Goal: Task Accomplishment & Management: Manage account settings

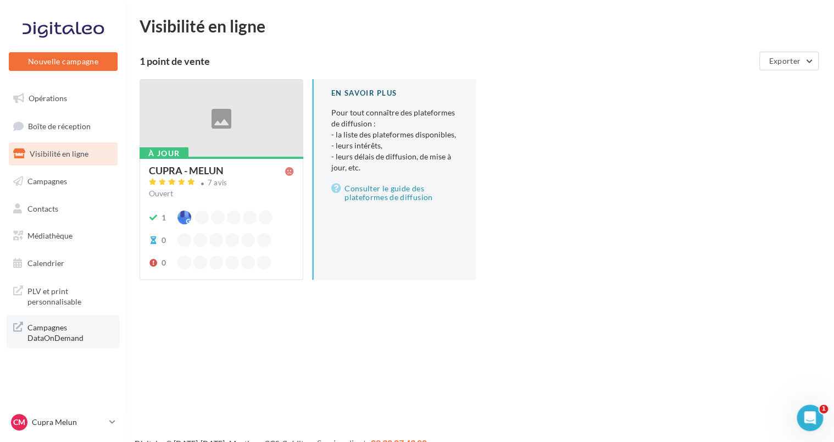
click at [48, 332] on span "Campagnes DataOnDemand" at bounding box center [70, 332] width 86 height 24
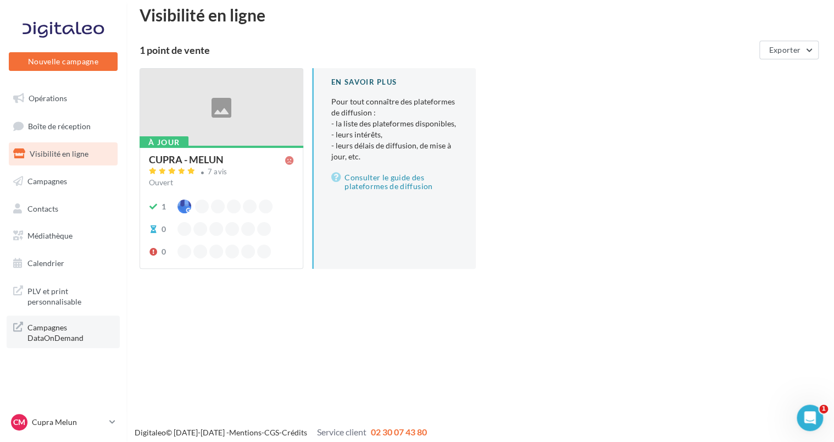
scroll to position [18, 0]
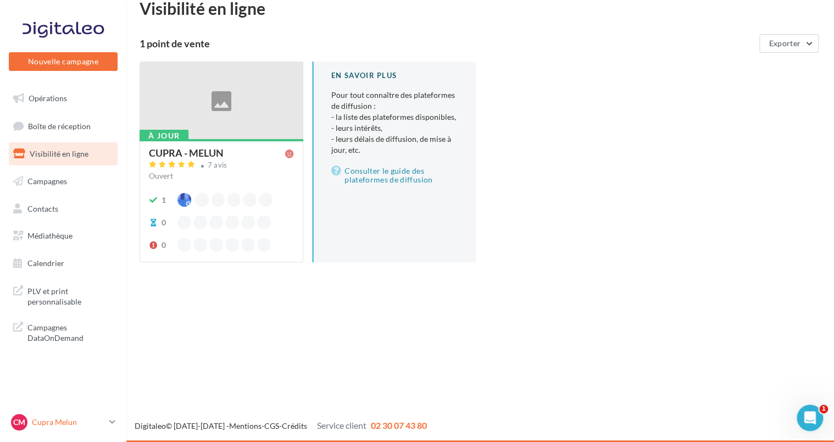
click at [94, 419] on p "Cupra Melun" at bounding box center [68, 421] width 73 height 11
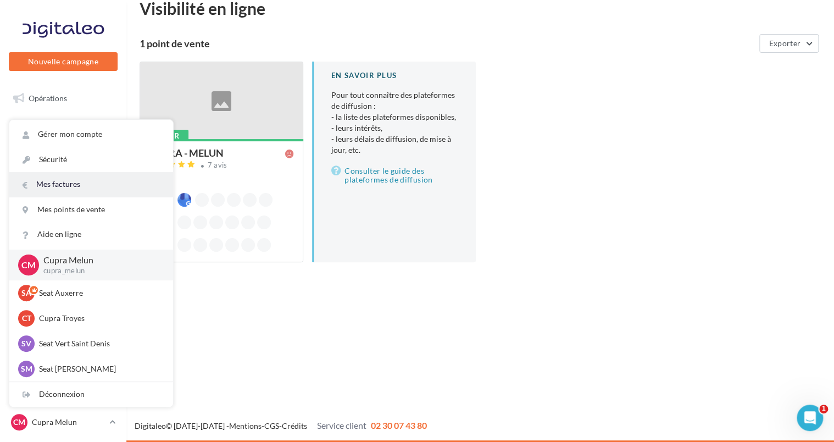
click at [77, 183] on link "Mes factures" at bounding box center [91, 184] width 164 height 25
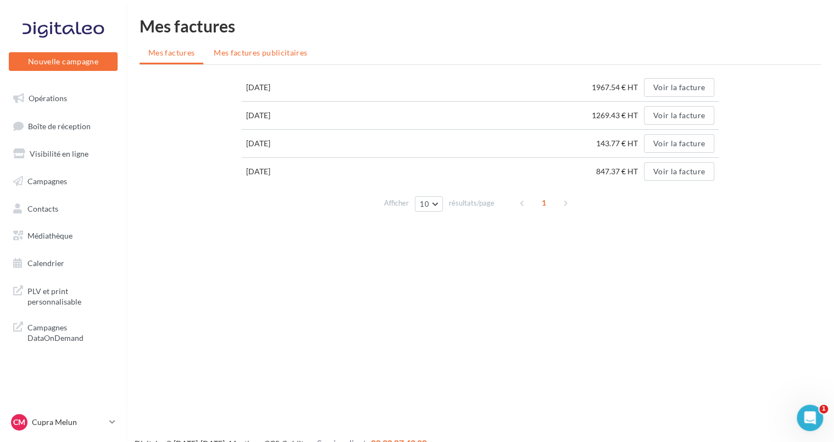
click at [273, 55] on span "Mes factures publicitaires" at bounding box center [260, 52] width 93 height 9
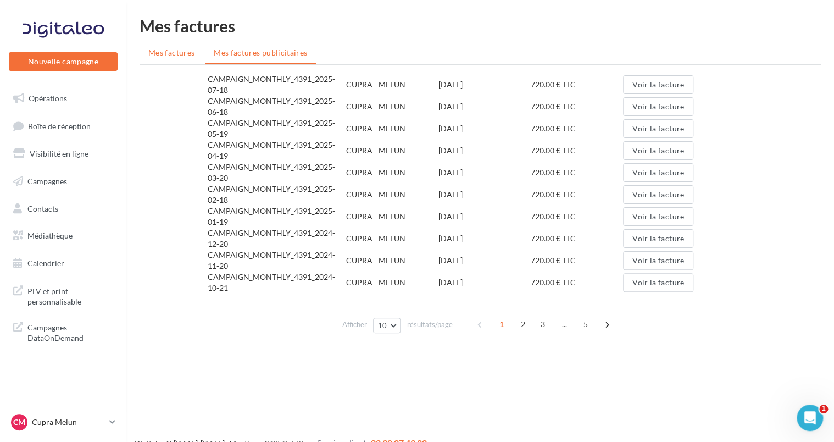
click at [163, 53] on span "Mes factures" at bounding box center [171, 52] width 46 height 9
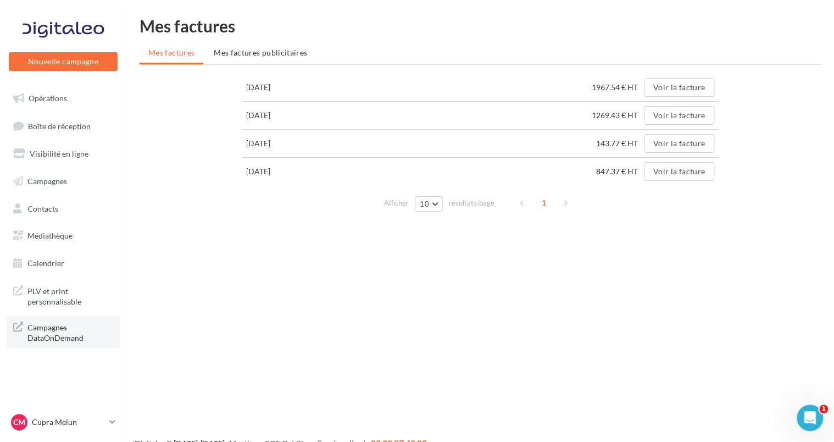
click at [66, 332] on span "Campagnes DataOnDemand" at bounding box center [70, 332] width 86 height 24
click at [96, 420] on p "Cupra Melun" at bounding box center [68, 421] width 73 height 11
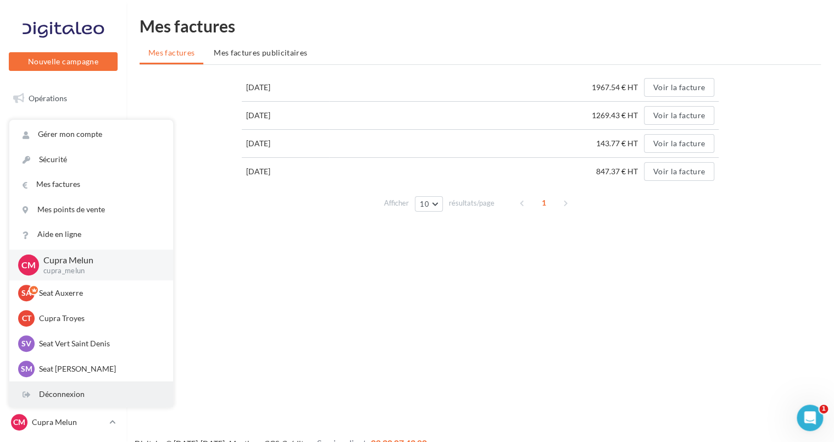
click at [57, 396] on div "Déconnexion" at bounding box center [91, 394] width 164 height 25
